Goal: Task Accomplishment & Management: Use online tool/utility

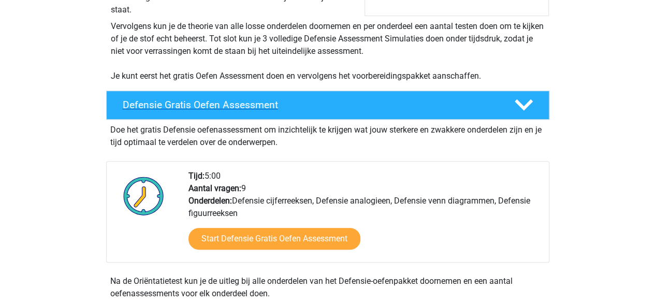
scroll to position [207, 0]
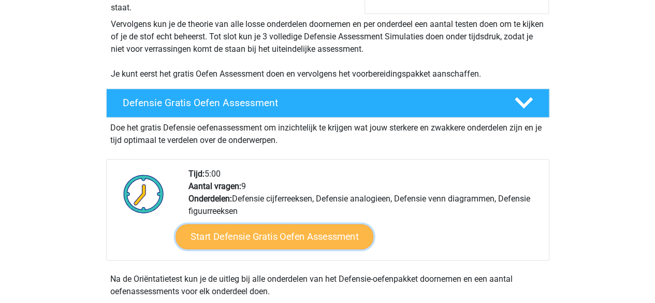
click at [318, 231] on link "Start Defensie Gratis Oefen Assessment" at bounding box center [275, 236] width 198 height 25
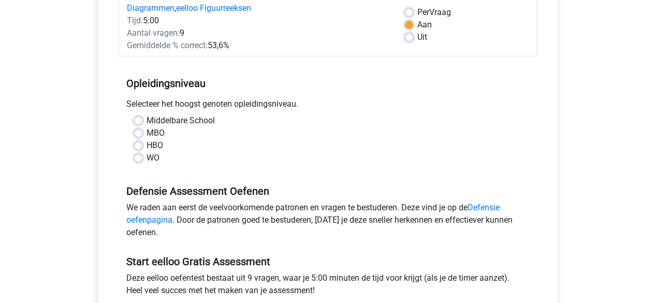
scroll to position [155, 0]
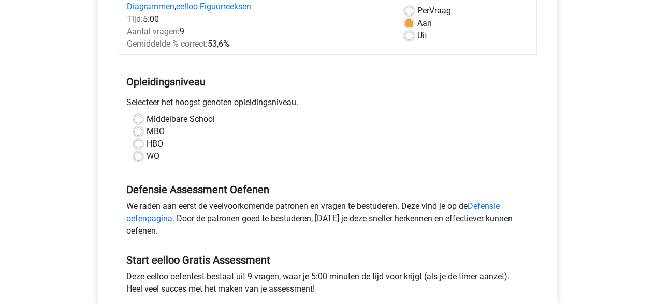
click at [147, 143] on label "HBO" at bounding box center [155, 144] width 17 height 12
click at [137, 143] on input "HBO" at bounding box center [138, 143] width 8 height 10
radio input "true"
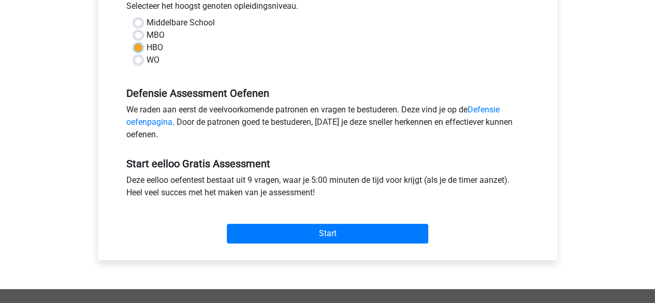
scroll to position [259, 0]
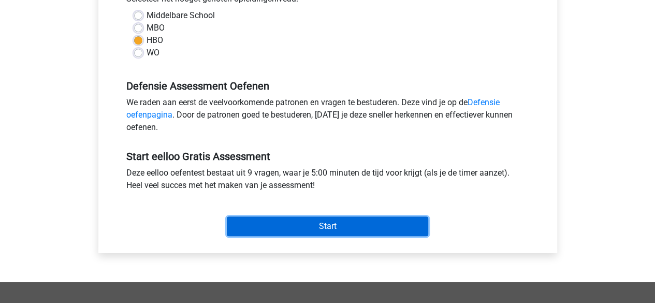
click at [296, 221] on input "Start" at bounding box center [327, 226] width 201 height 20
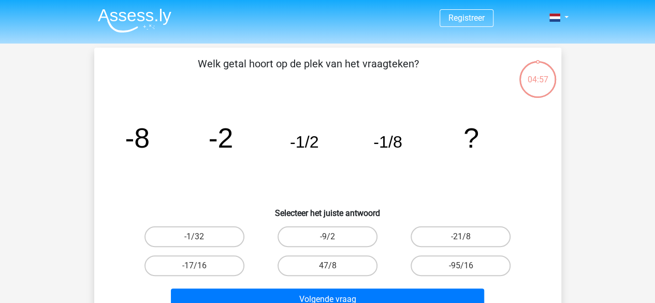
drag, startPoint x: 289, startPoint y: 63, endPoint x: 337, endPoint y: 67, distance: 48.3
click at [337, 65] on p "Welk getal hoort op de plek van het vraagteken?" at bounding box center [308, 71] width 395 height 31
click at [357, 106] on icon "image/svg+xml -8 -2 -1/2 -1/8 ?" at bounding box center [327, 147] width 417 height 105
click at [208, 236] on label "-1/32" at bounding box center [194, 236] width 100 height 21
click at [201, 237] on input "-1/32" at bounding box center [197, 240] width 7 height 7
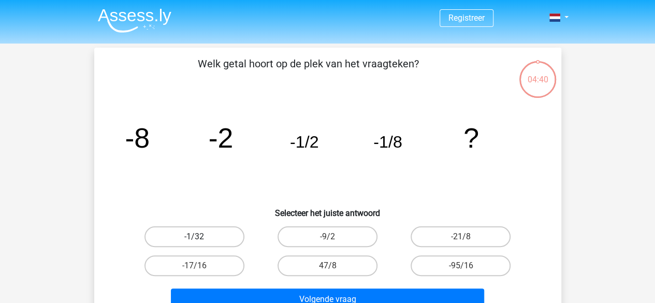
radio input "true"
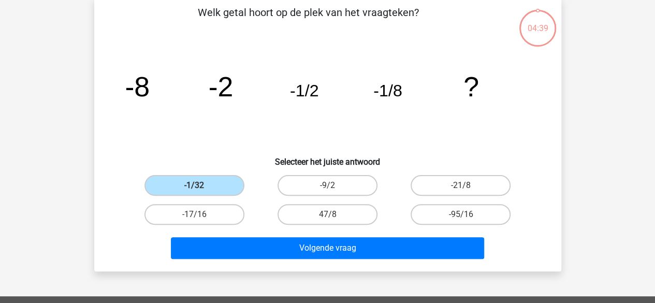
scroll to position [52, 0]
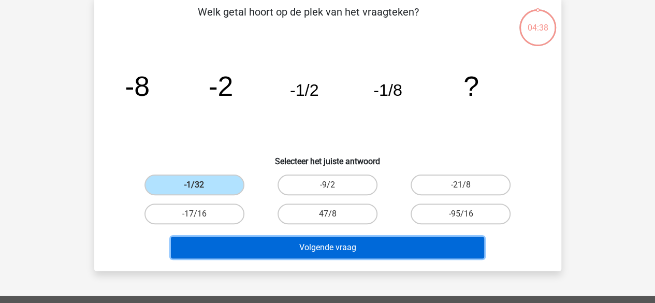
click at [264, 245] on button "Volgende vraag" at bounding box center [327, 248] width 313 height 22
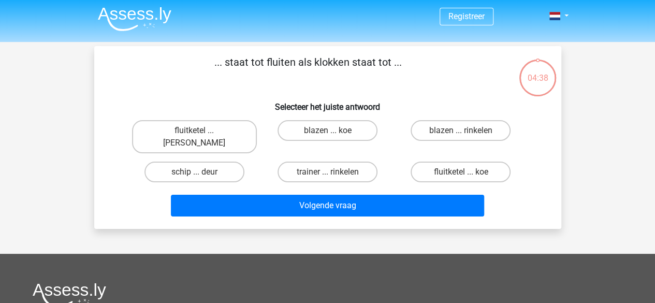
scroll to position [0, 0]
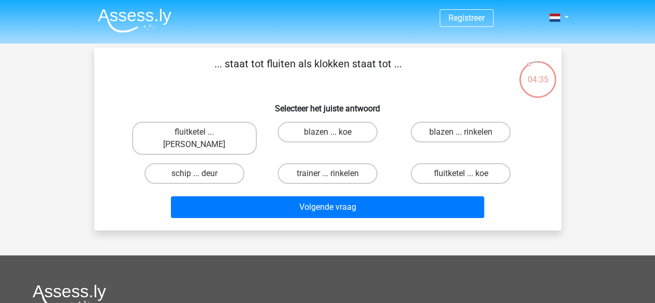
drag, startPoint x: 250, startPoint y: 67, endPoint x: 365, endPoint y: 74, distance: 115.1
click at [365, 74] on p "... staat tot fluiten als klokken staat tot ..." at bounding box center [308, 71] width 395 height 31
click at [275, 89] on div "... staat tot fluiten als klokken staat tot ... Selecteer het juiste antwoord f…" at bounding box center [327, 139] width 459 height 166
drag, startPoint x: 274, startPoint y: 69, endPoint x: 340, endPoint y: 73, distance: 65.4
click at [340, 73] on p "... staat tot fluiten als klokken staat tot ..." at bounding box center [308, 71] width 395 height 31
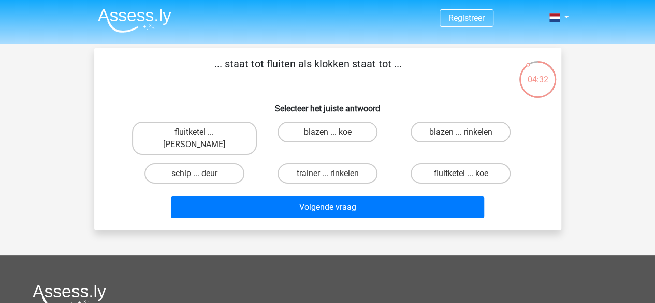
click at [323, 100] on h6 "Selecteer het juiste antwoord" at bounding box center [328, 104] width 434 height 18
click at [219, 135] on label "fluitketel ... [PERSON_NAME]" at bounding box center [194, 138] width 125 height 33
click at [201, 135] on input "fluitketel ... [PERSON_NAME]" at bounding box center [197, 135] width 7 height 7
radio input "true"
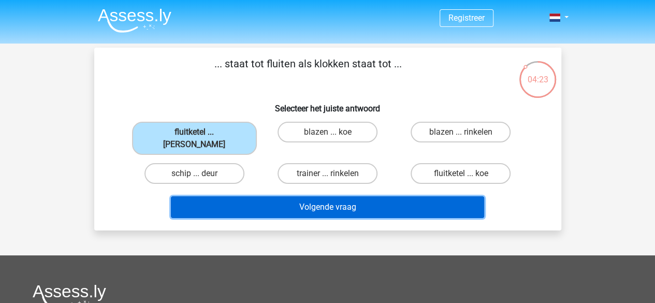
click at [299, 196] on button "Volgende vraag" at bounding box center [327, 207] width 313 height 22
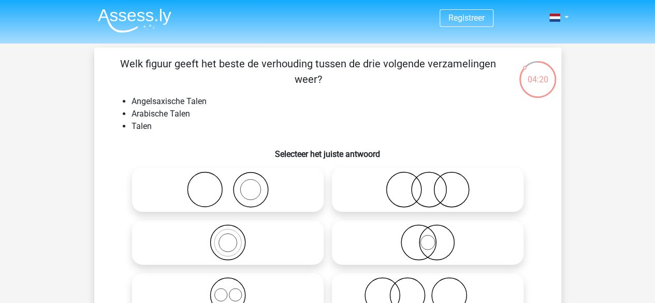
drag, startPoint x: 168, startPoint y: 71, endPoint x: 221, endPoint y: 64, distance: 52.8
click at [207, 69] on p "Welk figuur geeft het beste de verhouding tussen de drie volgende verzamelingen…" at bounding box center [308, 71] width 395 height 31
drag, startPoint x: 229, startPoint y: 62, endPoint x: 353, endPoint y: 58, distance: 124.3
click at [350, 59] on p "Welk figuur geeft het beste de verhouding tussen de drie volgende verzamelingen…" at bounding box center [308, 71] width 395 height 31
click at [392, 78] on p "Welk figuur geeft het beste de verhouding tussen de drie volgende verzamelingen…" at bounding box center [308, 71] width 395 height 31
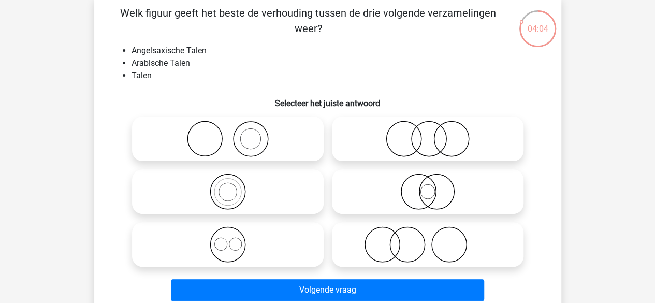
scroll to position [52, 0]
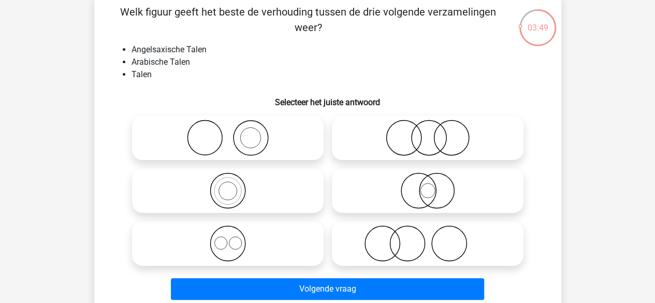
click at [256, 198] on icon at bounding box center [227, 190] width 183 height 36
click at [235, 185] on input "radio" at bounding box center [231, 182] width 7 height 7
radio input "true"
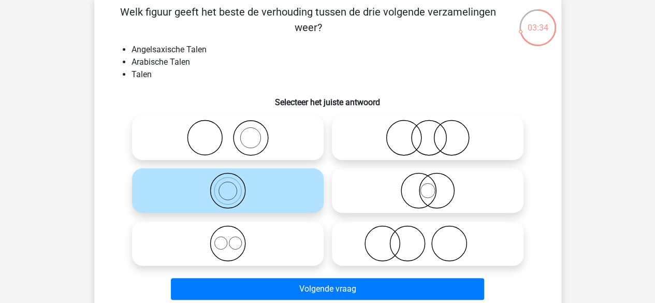
click at [241, 139] on icon at bounding box center [227, 138] width 183 height 36
click at [235, 133] on input "radio" at bounding box center [231, 129] width 7 height 7
radio input "true"
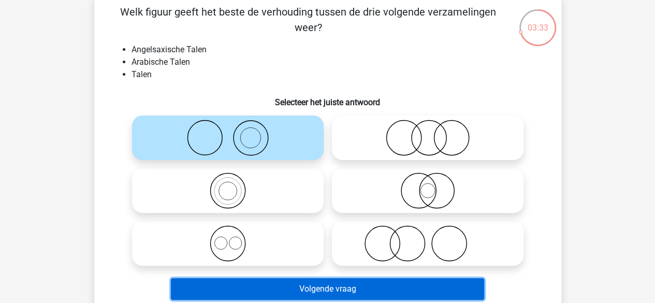
click at [283, 288] on button "Volgende vraag" at bounding box center [327, 289] width 313 height 22
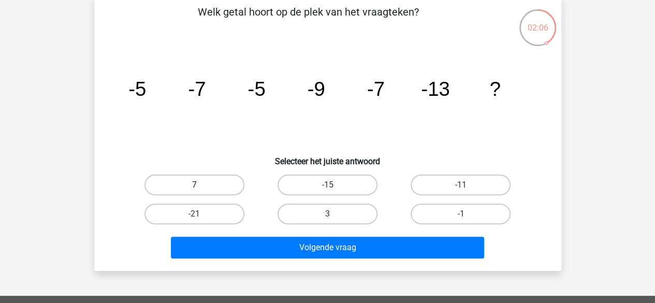
click at [203, 180] on label "7" at bounding box center [194, 185] width 100 height 21
click at [201, 185] on input "7" at bounding box center [197, 188] width 7 height 7
radio input "true"
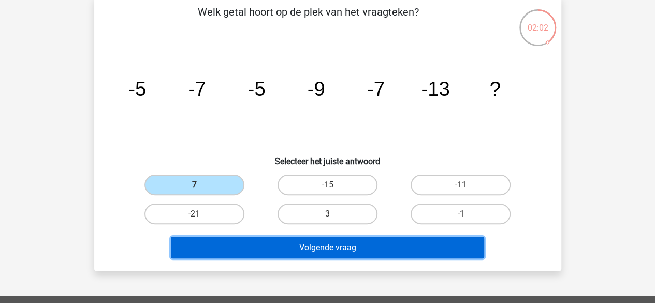
click at [289, 248] on button "Volgende vraag" at bounding box center [327, 248] width 313 height 22
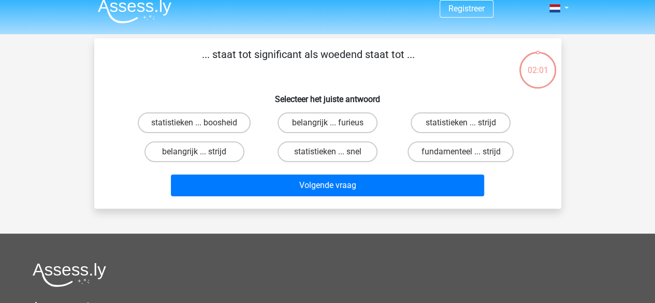
scroll to position [0, 0]
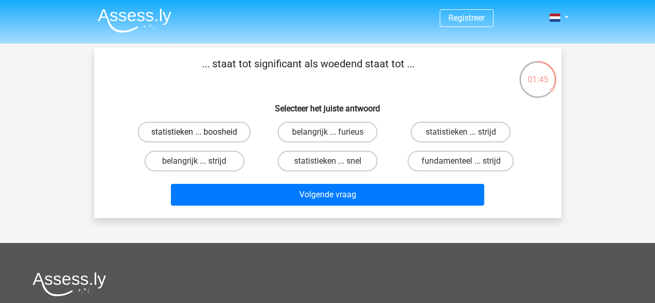
click at [234, 131] on label "statistieken ... boosheid" at bounding box center [194, 132] width 113 height 21
click at [201, 132] on input "statistieken ... boosheid" at bounding box center [197, 135] width 7 height 7
radio input "true"
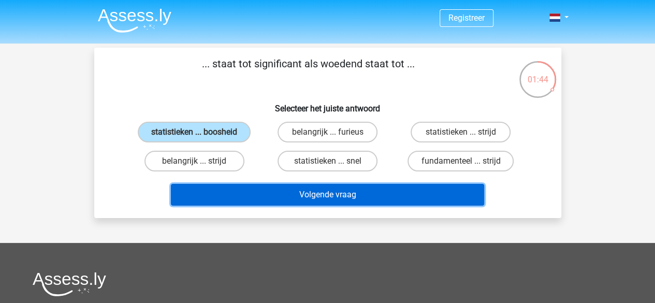
click at [302, 195] on button "Volgende vraag" at bounding box center [327, 195] width 313 height 22
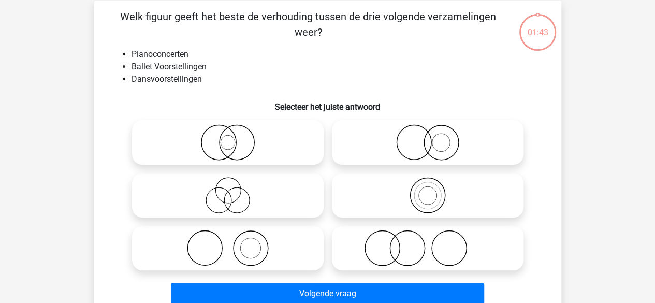
scroll to position [48, 0]
click at [434, 251] on icon at bounding box center [427, 247] width 183 height 36
click at [434, 242] on input "radio" at bounding box center [431, 239] width 7 height 7
radio input "true"
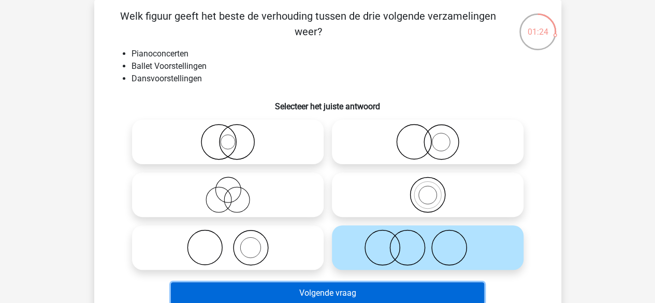
click at [381, 288] on button "Volgende vraag" at bounding box center [327, 293] width 313 height 22
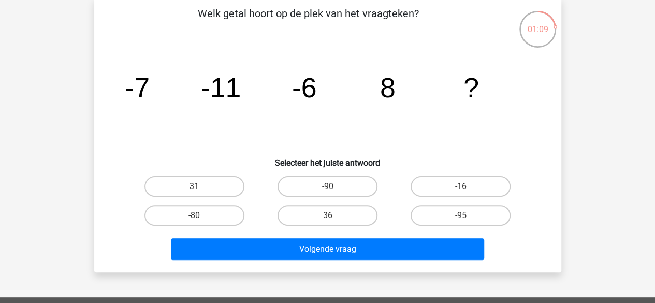
scroll to position [52, 0]
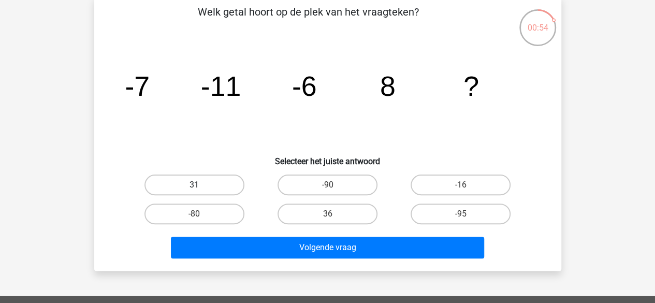
click at [222, 181] on label "31" at bounding box center [194, 185] width 100 height 21
click at [201, 185] on input "31" at bounding box center [197, 188] width 7 height 7
radio input "true"
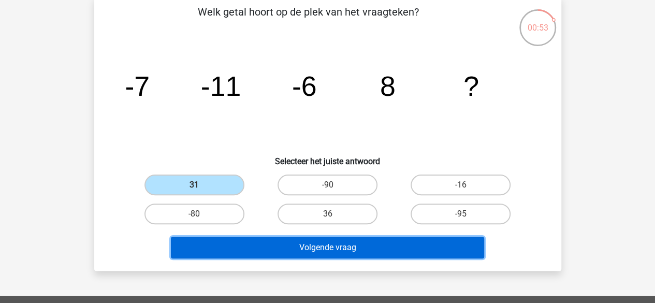
click at [295, 241] on button "Volgende vraag" at bounding box center [327, 248] width 313 height 22
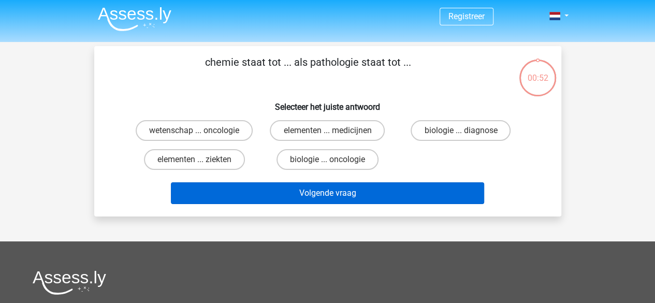
scroll to position [0, 0]
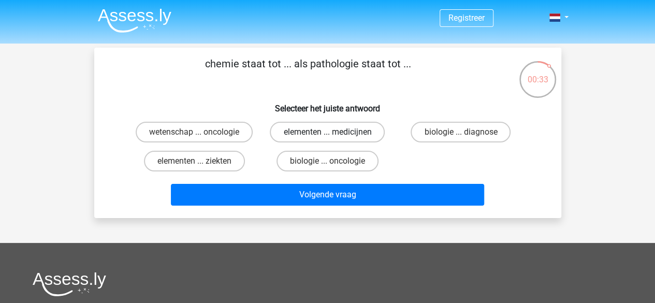
click at [320, 137] on label "elementen ... medicijnen" at bounding box center [327, 132] width 115 height 21
click at [327, 137] on input "elementen ... medicijnen" at bounding box center [330, 135] width 7 height 7
radio input "true"
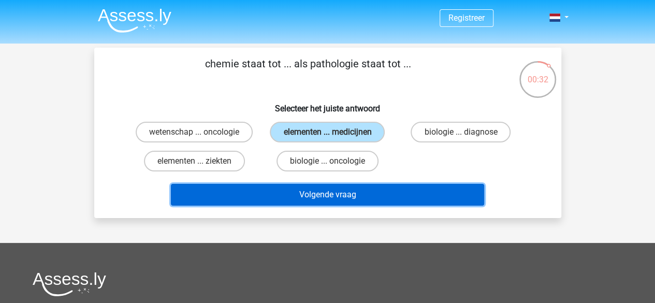
click at [334, 193] on button "Volgende vraag" at bounding box center [327, 195] width 313 height 22
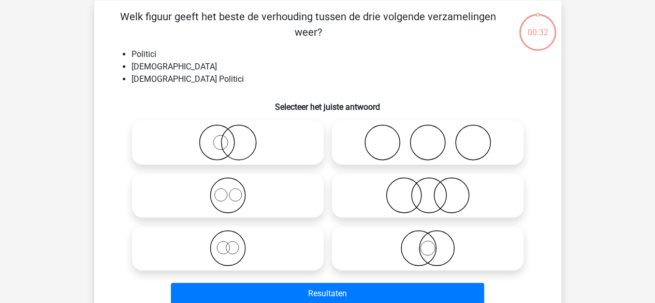
scroll to position [48, 0]
click at [261, 143] on icon at bounding box center [227, 142] width 183 height 36
click at [235, 137] on input "radio" at bounding box center [231, 133] width 7 height 7
radio input "true"
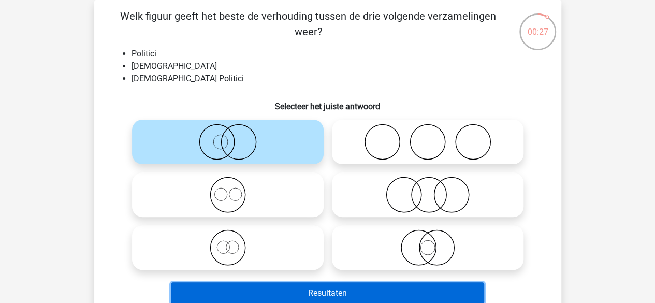
click at [343, 293] on button "Resultaten" at bounding box center [327, 293] width 313 height 22
